Goal: Navigation & Orientation: Find specific page/section

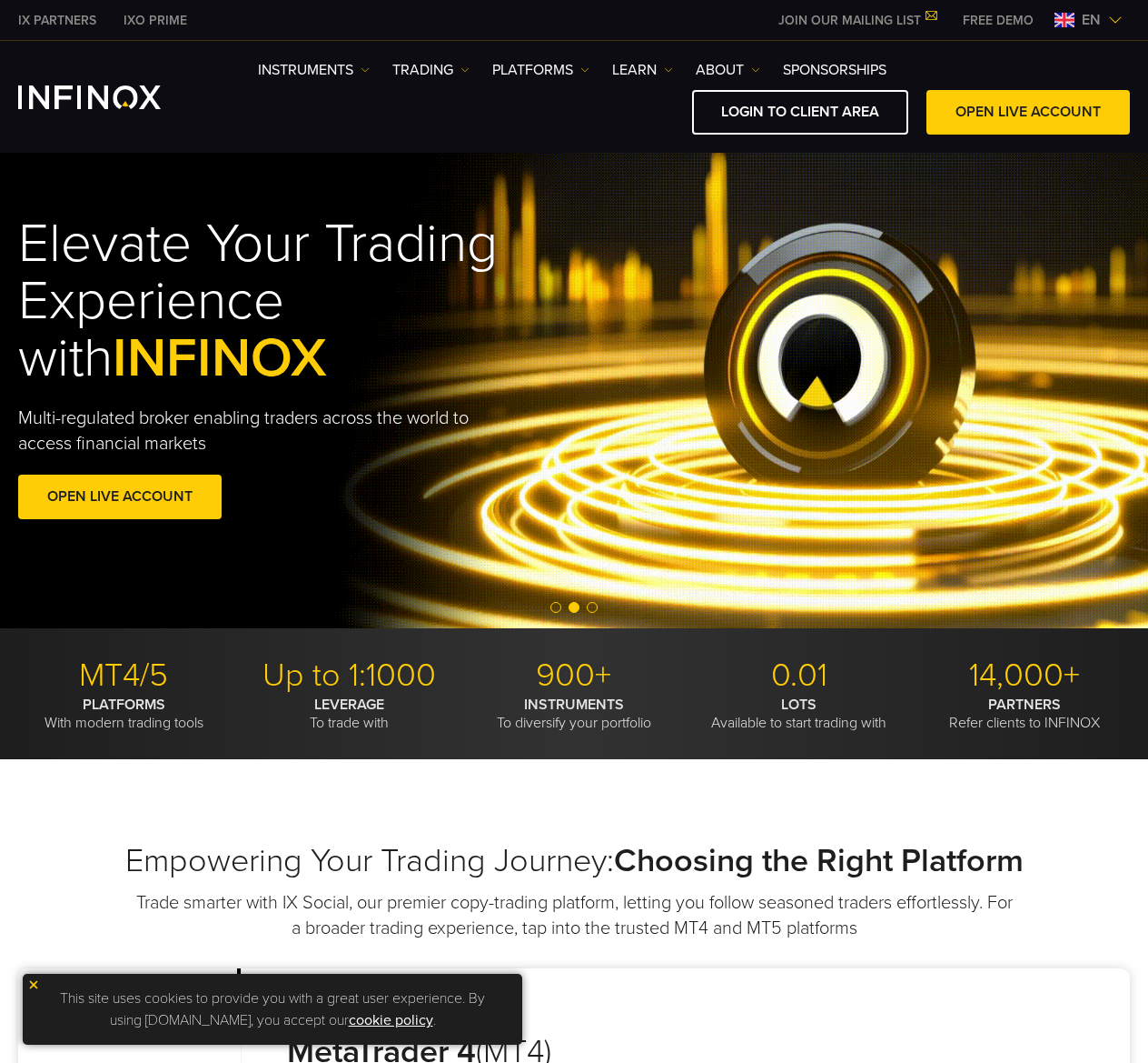
click at [1078, 25] on span "en" at bounding box center [1091, 20] width 34 height 22
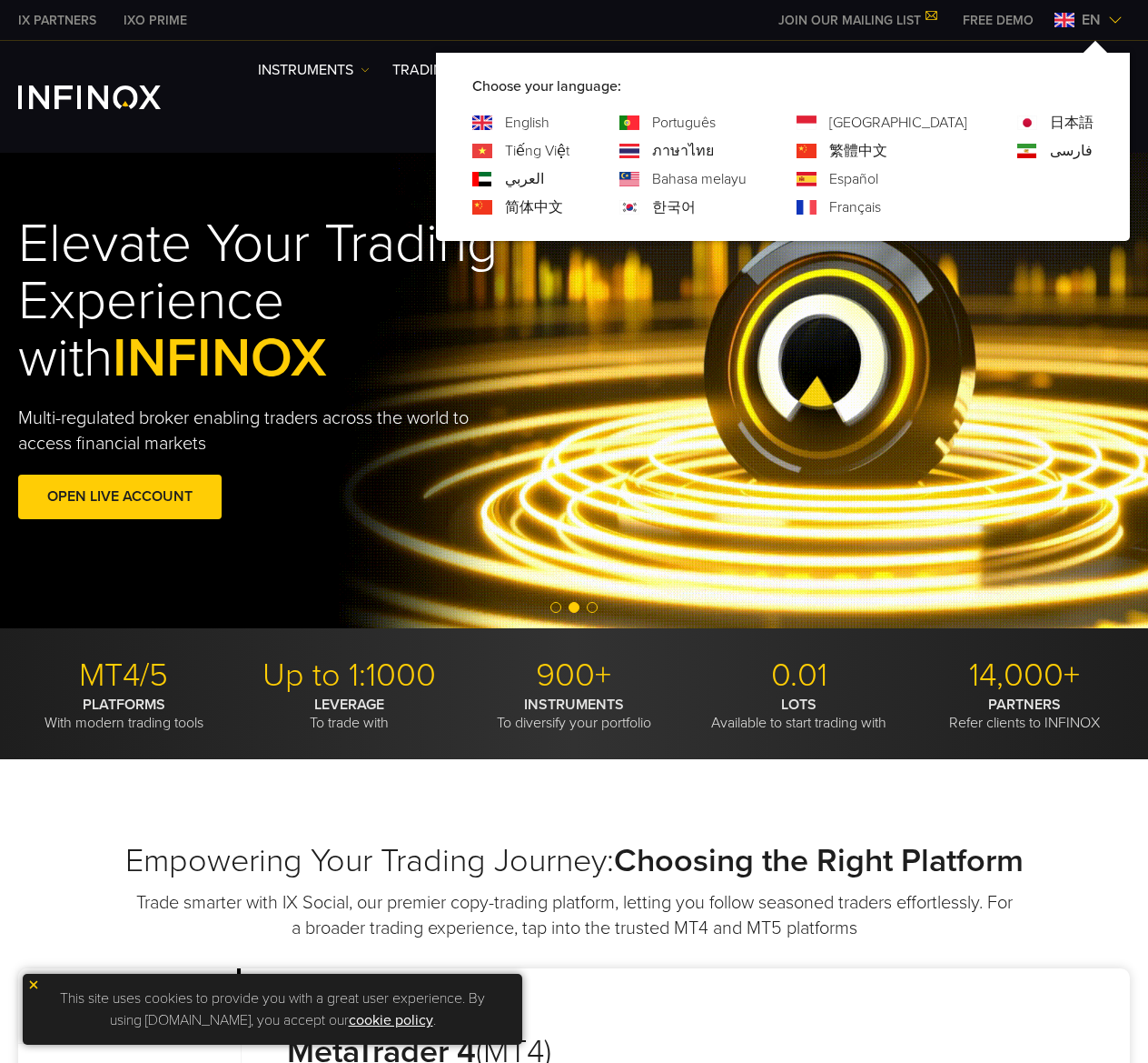
click at [719, 209] on div "한국어" at bounding box center [683, 208] width 127 height 22
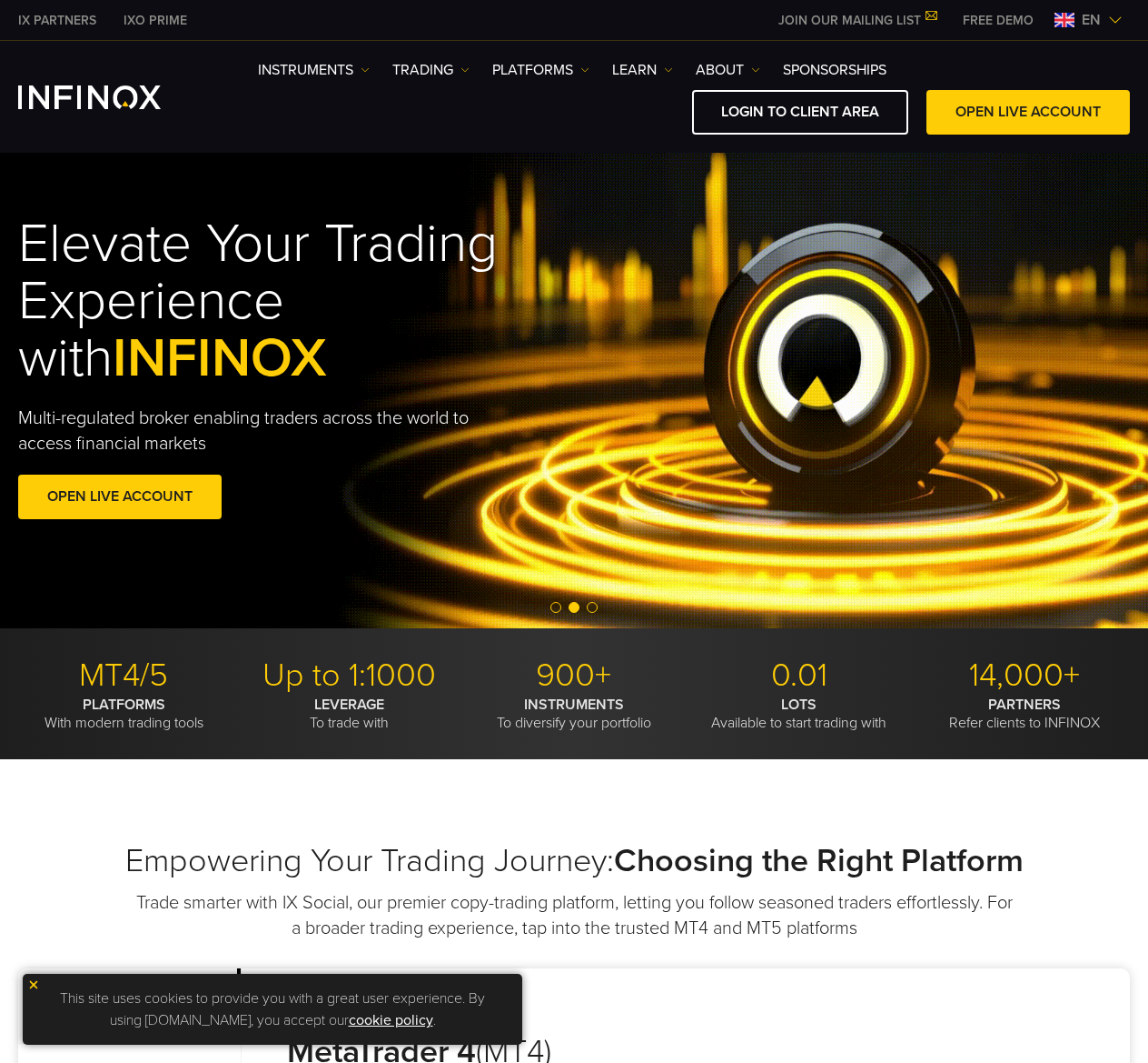
click at [1102, 27] on span "en" at bounding box center [1091, 20] width 34 height 22
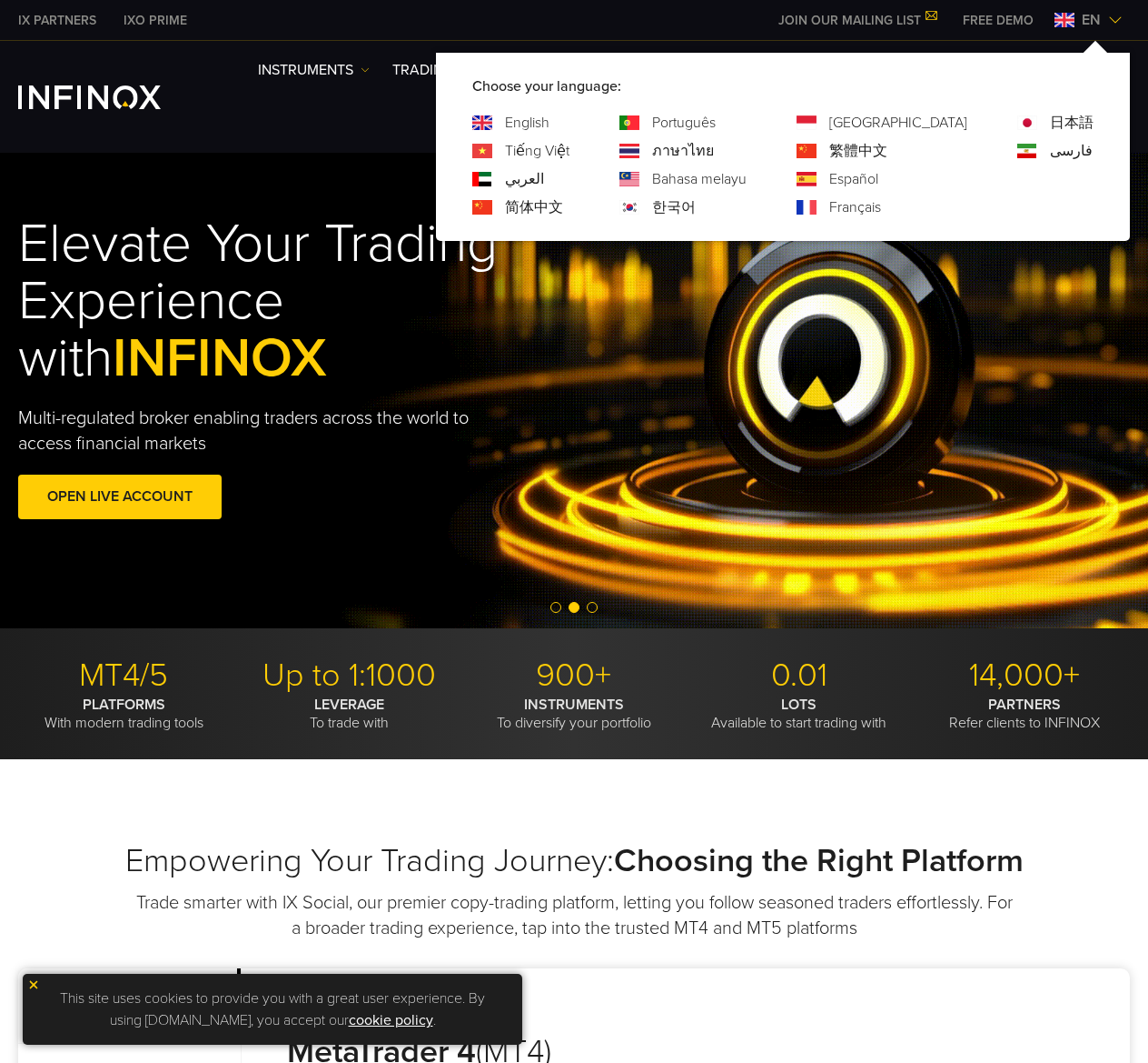
click at [717, 204] on div "한국어" at bounding box center [683, 208] width 127 height 22
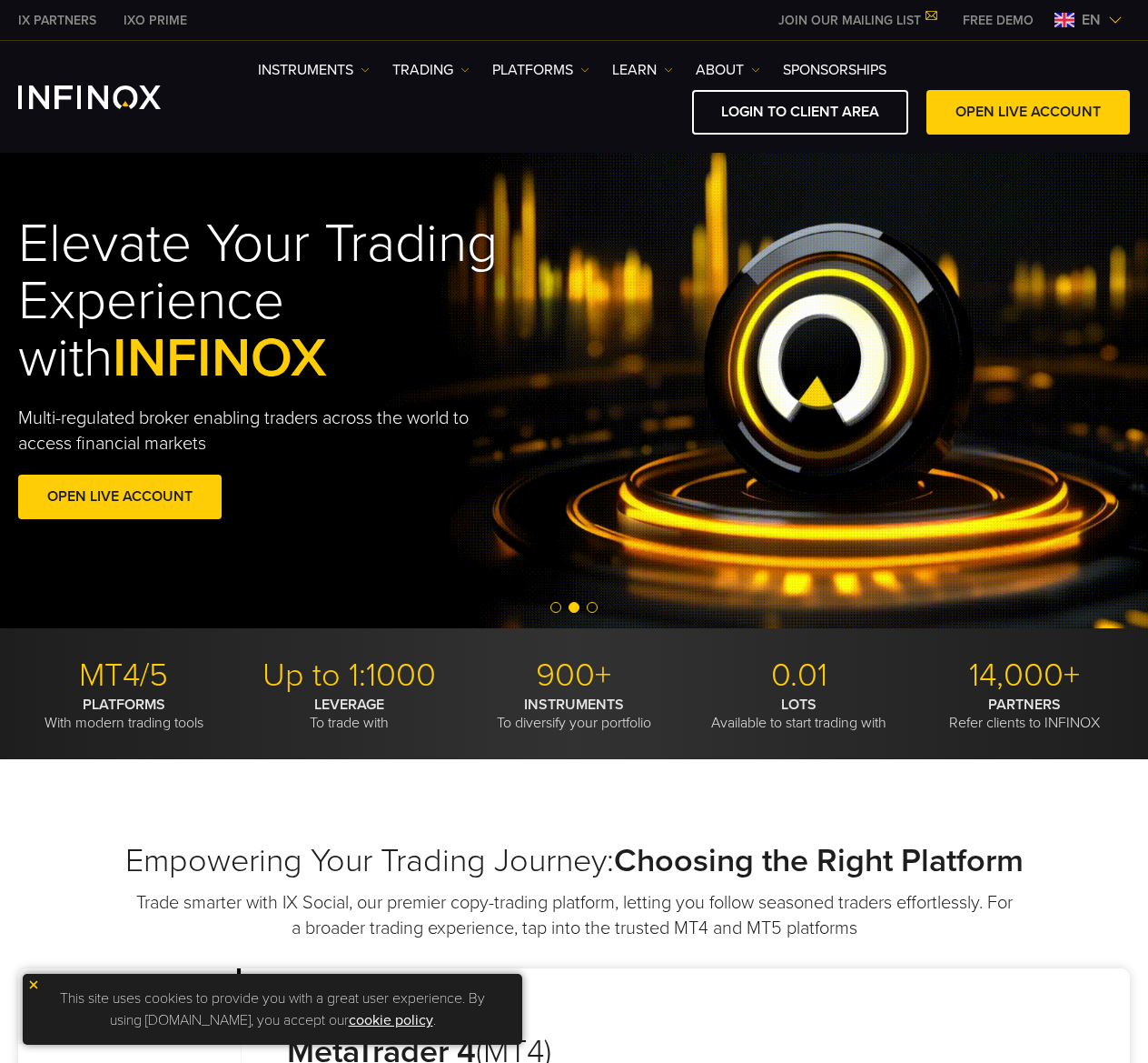
click at [1067, 13] on img at bounding box center [1065, 20] width 20 height 15
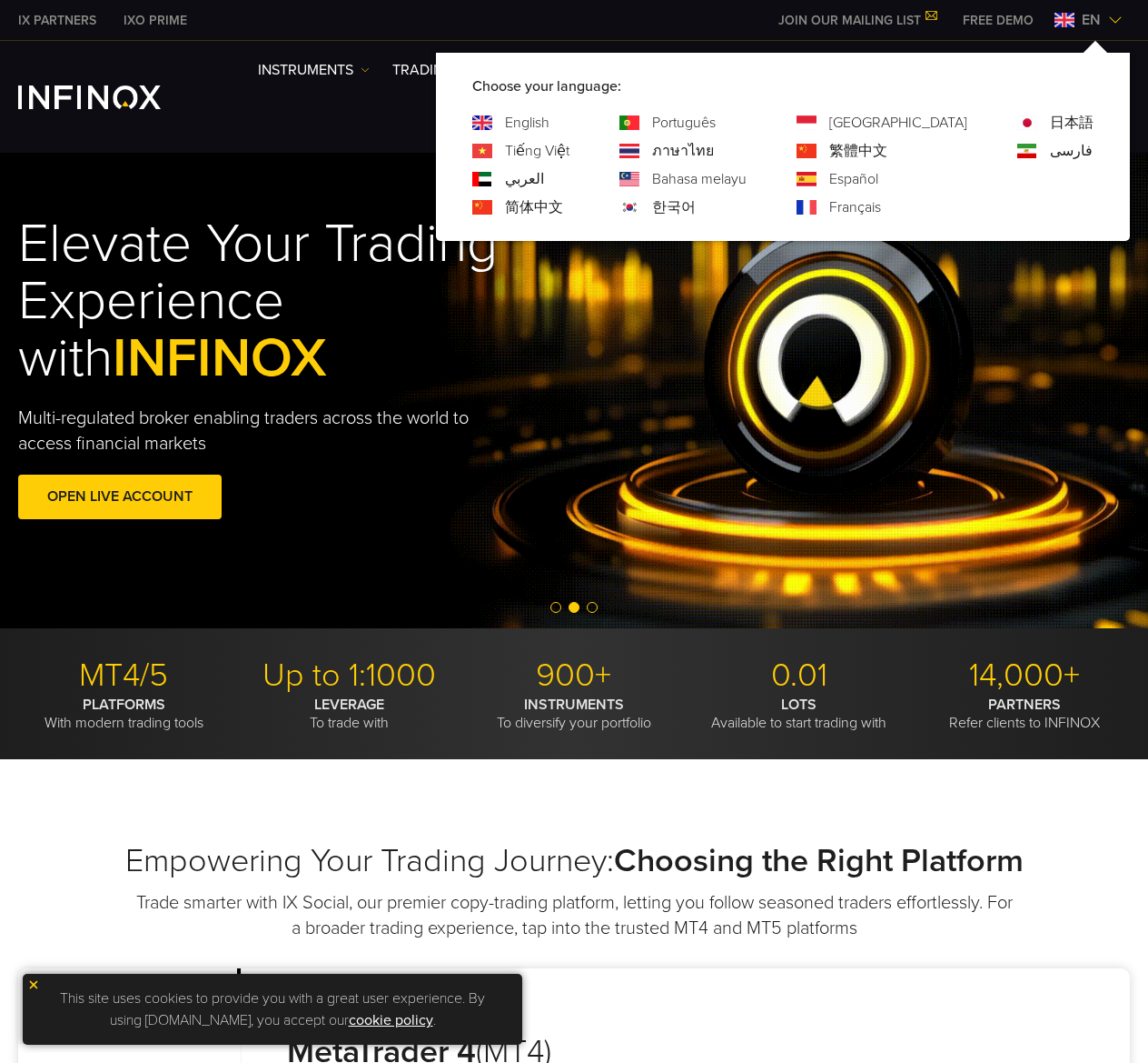
click at [696, 206] on link "한국어" at bounding box center [674, 208] width 44 height 22
